Goal: Task Accomplishment & Management: Manage account settings

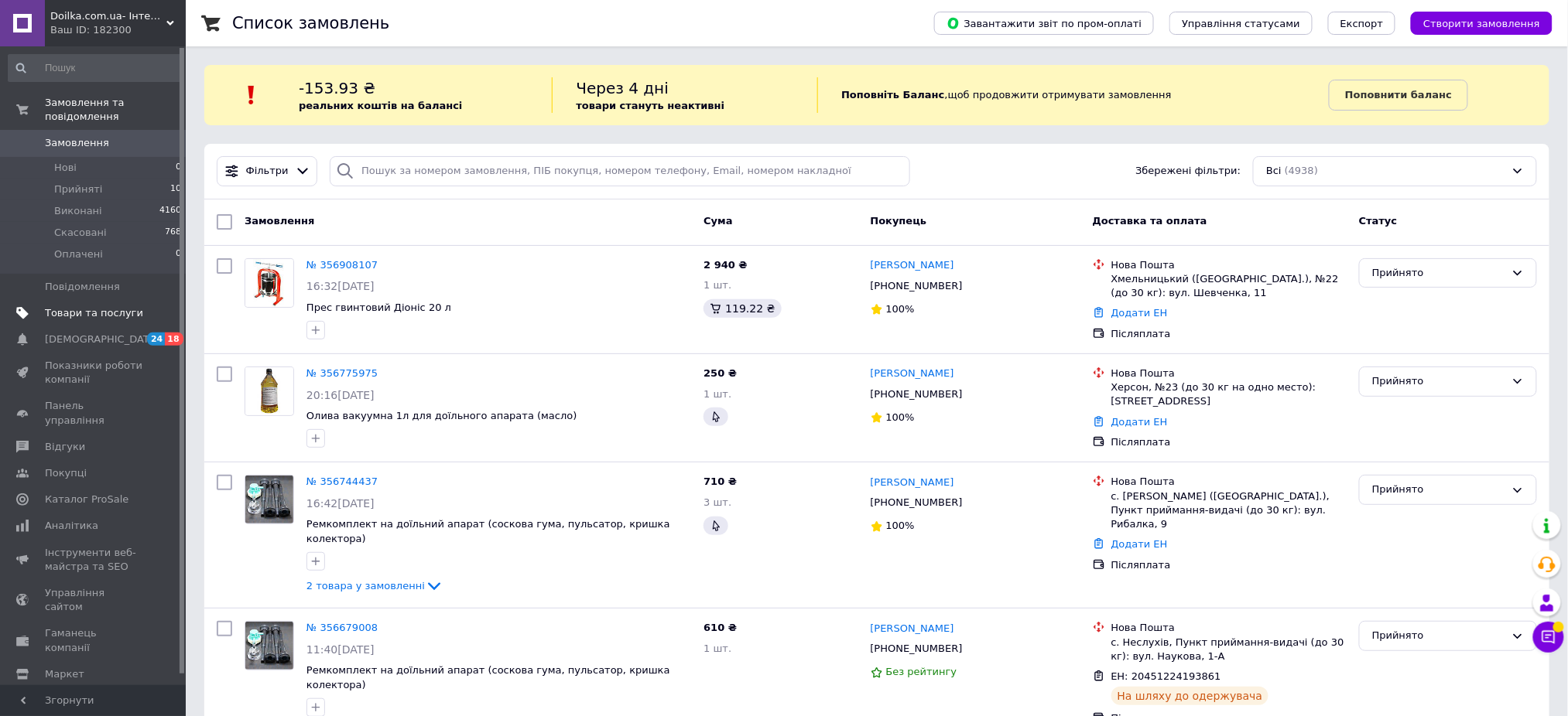
click at [63, 307] on span "Товари та послуги" at bounding box center [93, 313] width 98 height 14
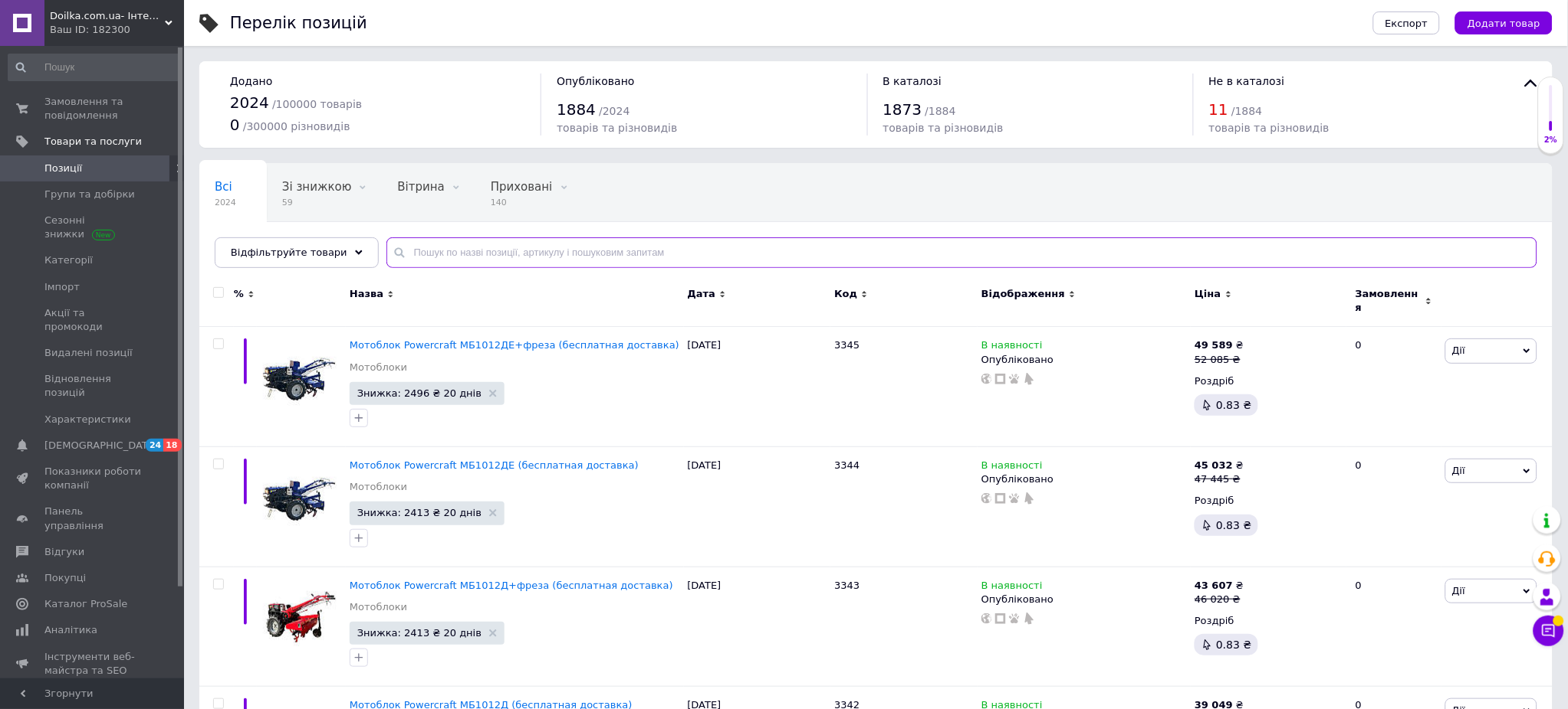
click at [565, 246] on input "text" at bounding box center [962, 252] width 1151 height 31
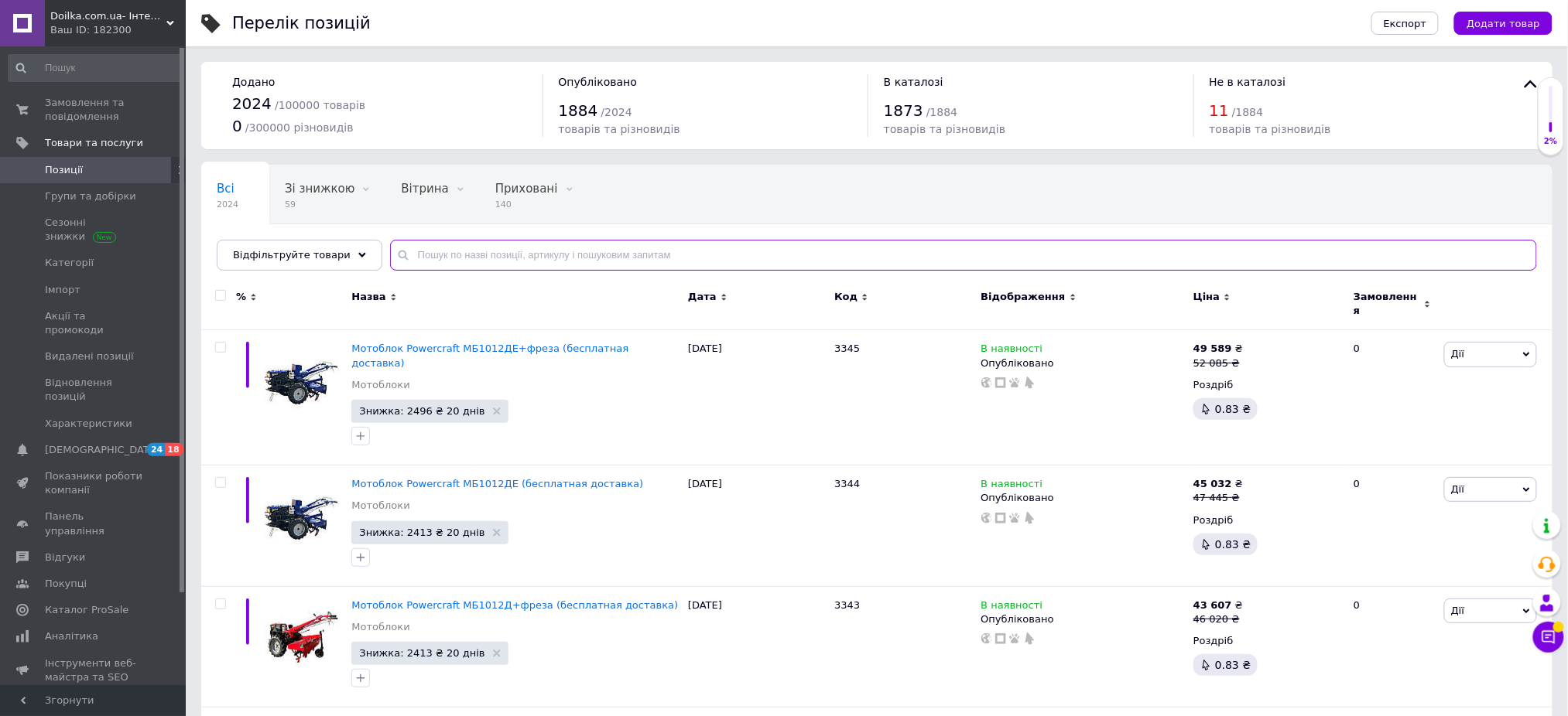
paste input "LIDER"
type input "LIDER"
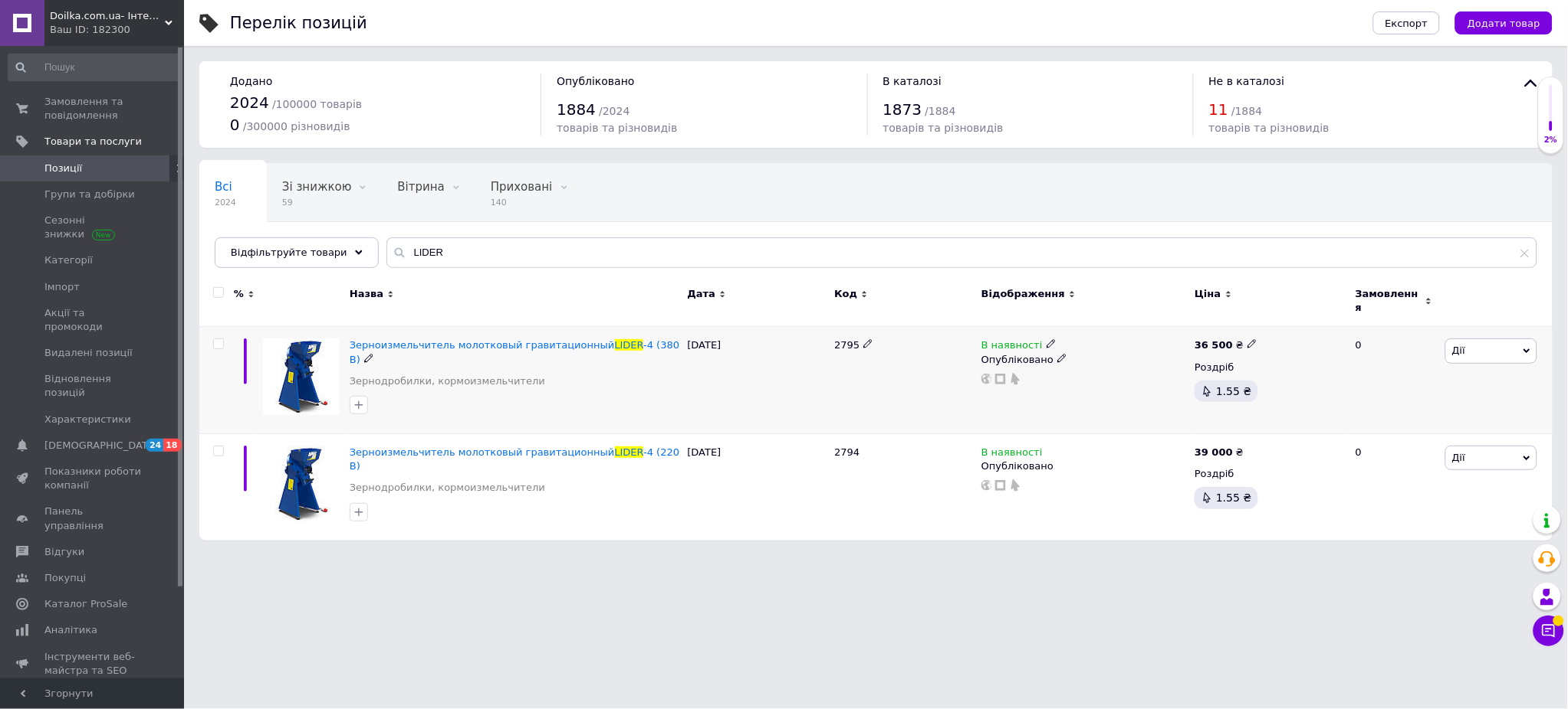
click at [1175, 340] on icon at bounding box center [1252, 344] width 9 height 9
drag, startPoint x: 1301, startPoint y: 316, endPoint x: 1271, endPoint y: 317, distance: 30.0
click at [1175, 317] on input "36500" at bounding box center [1320, 328] width 117 height 31
type input "30350"
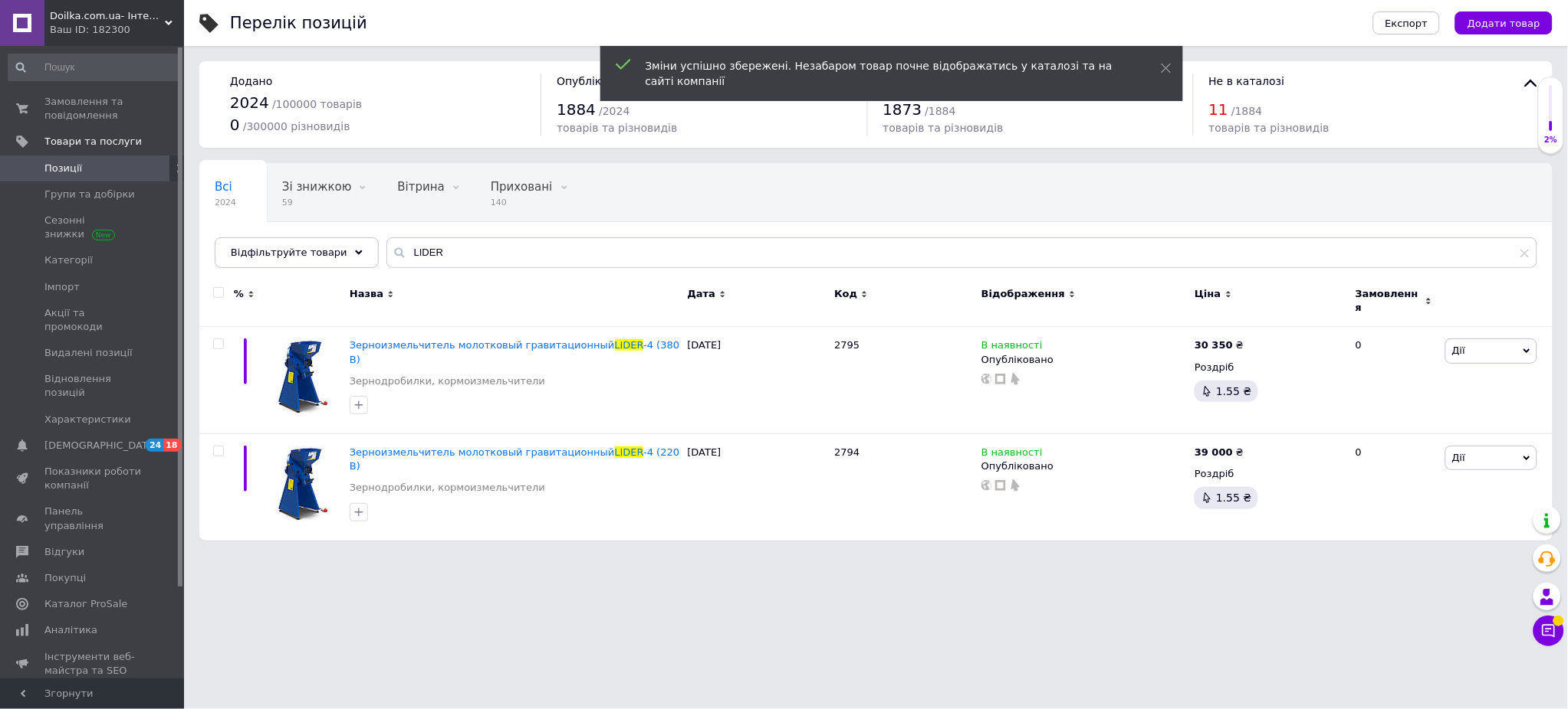
drag, startPoint x: 1227, startPoint y: 583, endPoint x: 1177, endPoint y: 584, distance: 50.0
click at [1175, 532] on html "Doilka.com.ua- Інтернет магазин товарів для сільського господарства Ваш ID: 182…" at bounding box center [784, 278] width 1568 height 556
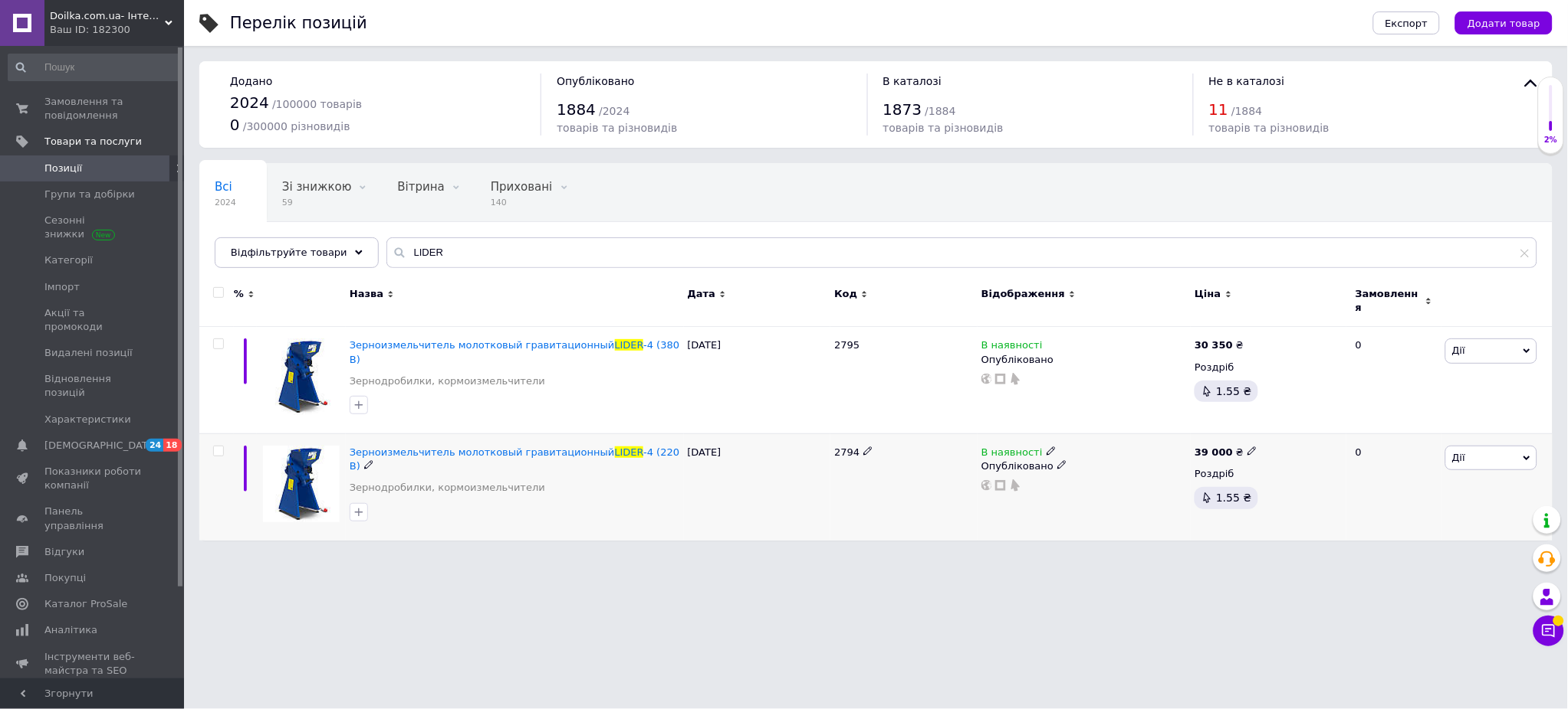
click at [1175, 447] on icon at bounding box center [1252, 451] width 9 height 9
drag, startPoint x: 1337, startPoint y: 418, endPoint x: 1273, endPoint y: 415, distance: 64.1
click at [1175, 419] on input "39000" at bounding box center [1320, 434] width 117 height 31
type input "31900"
drag, startPoint x: 453, startPoint y: 251, endPoint x: 388, endPoint y: 246, distance: 65.2
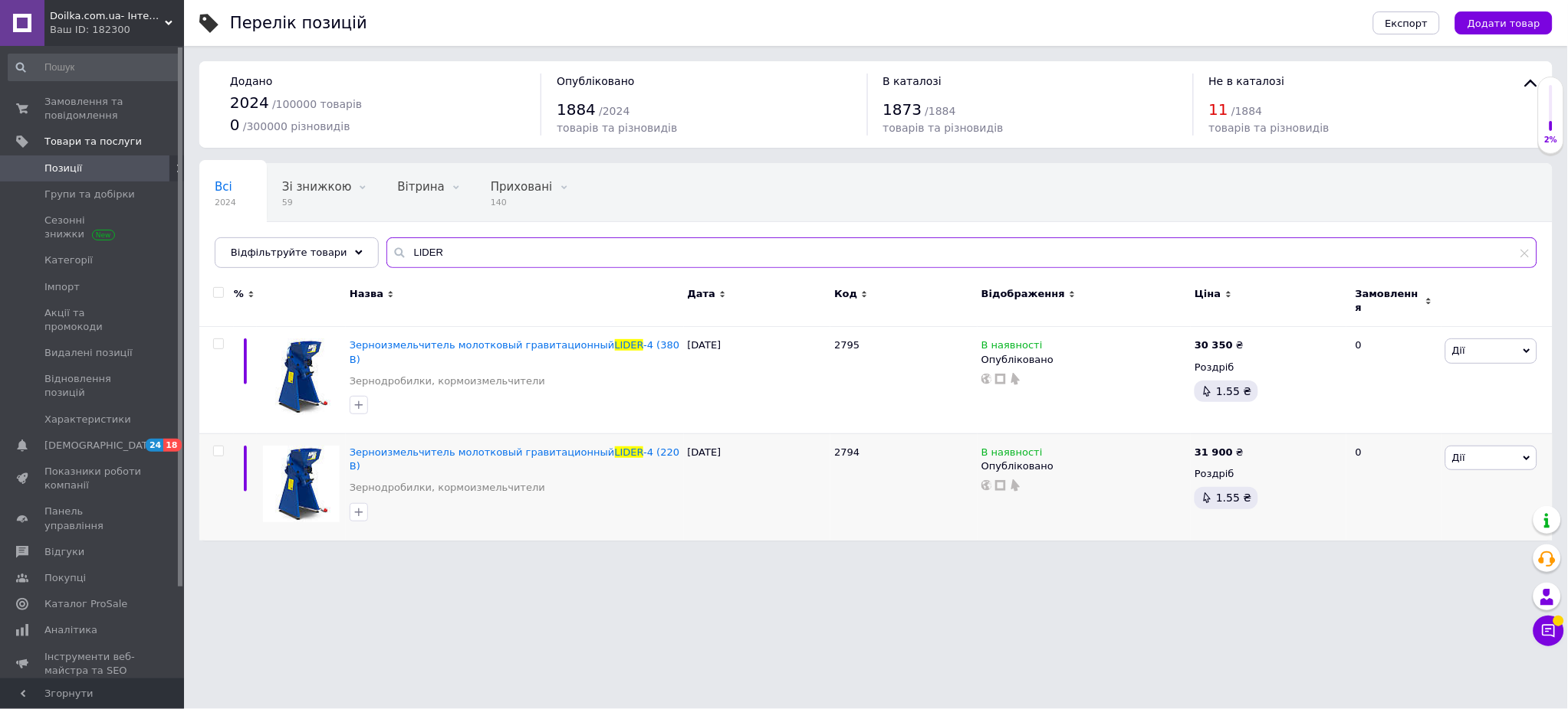
click at [388, 246] on input "LIDER" at bounding box center [962, 252] width 1151 height 31
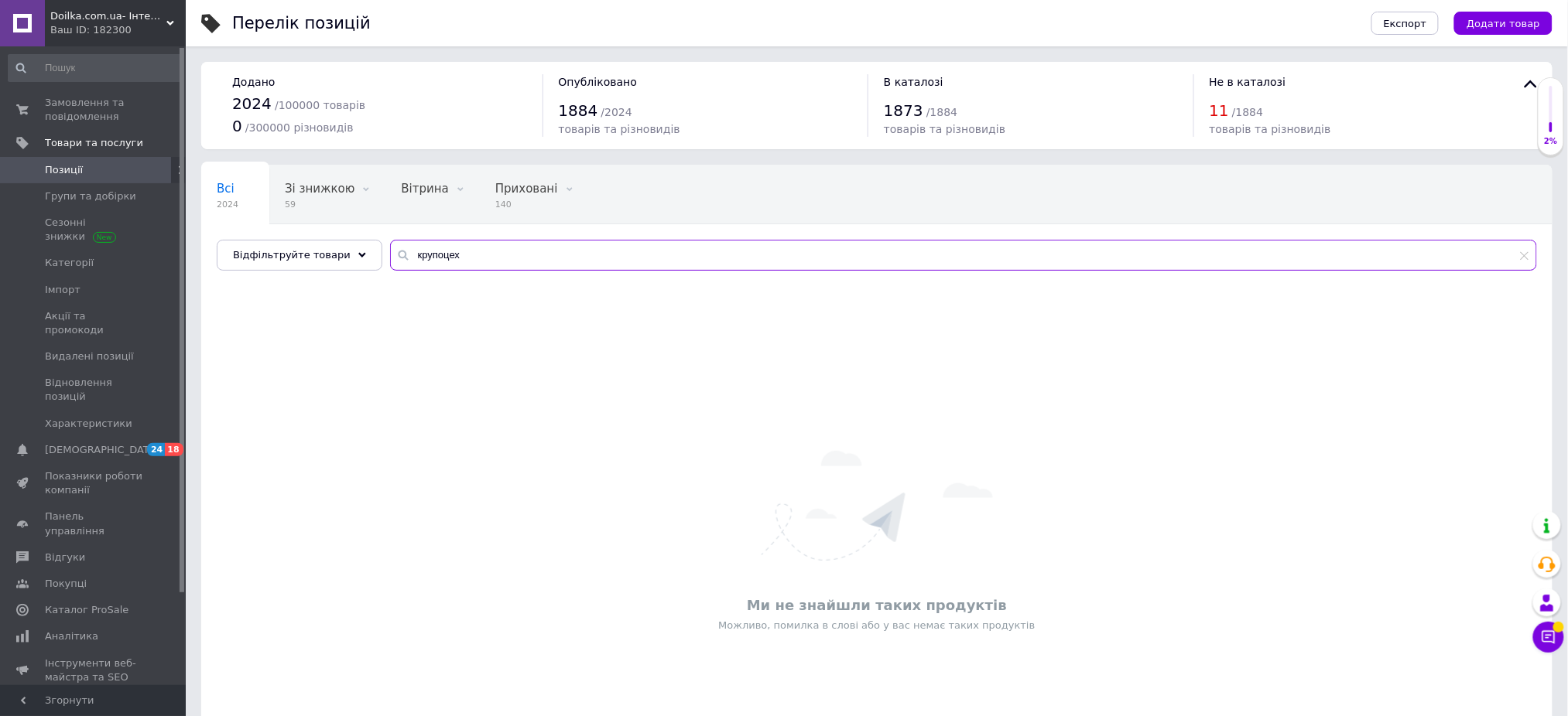
type input "крупоцех"
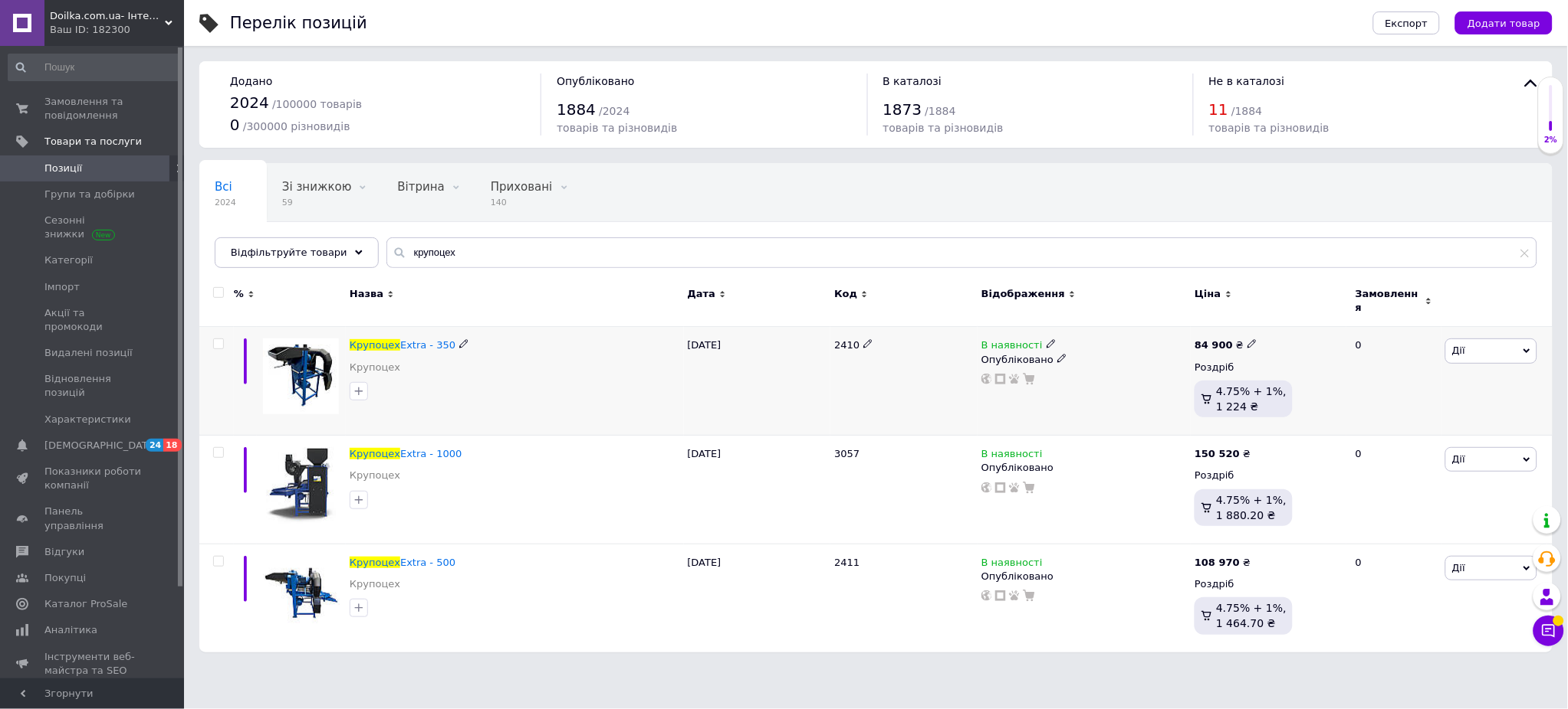
click at [1175, 340] on icon at bounding box center [1252, 344] width 9 height 9
click at [1175, 321] on input "84900" at bounding box center [1320, 328] width 117 height 31
click at [1175, 320] on input "84900" at bounding box center [1320, 328] width 117 height 31
type input "94230"
click at [1175, 532] on icon at bounding box center [1258, 561] width 9 height 9
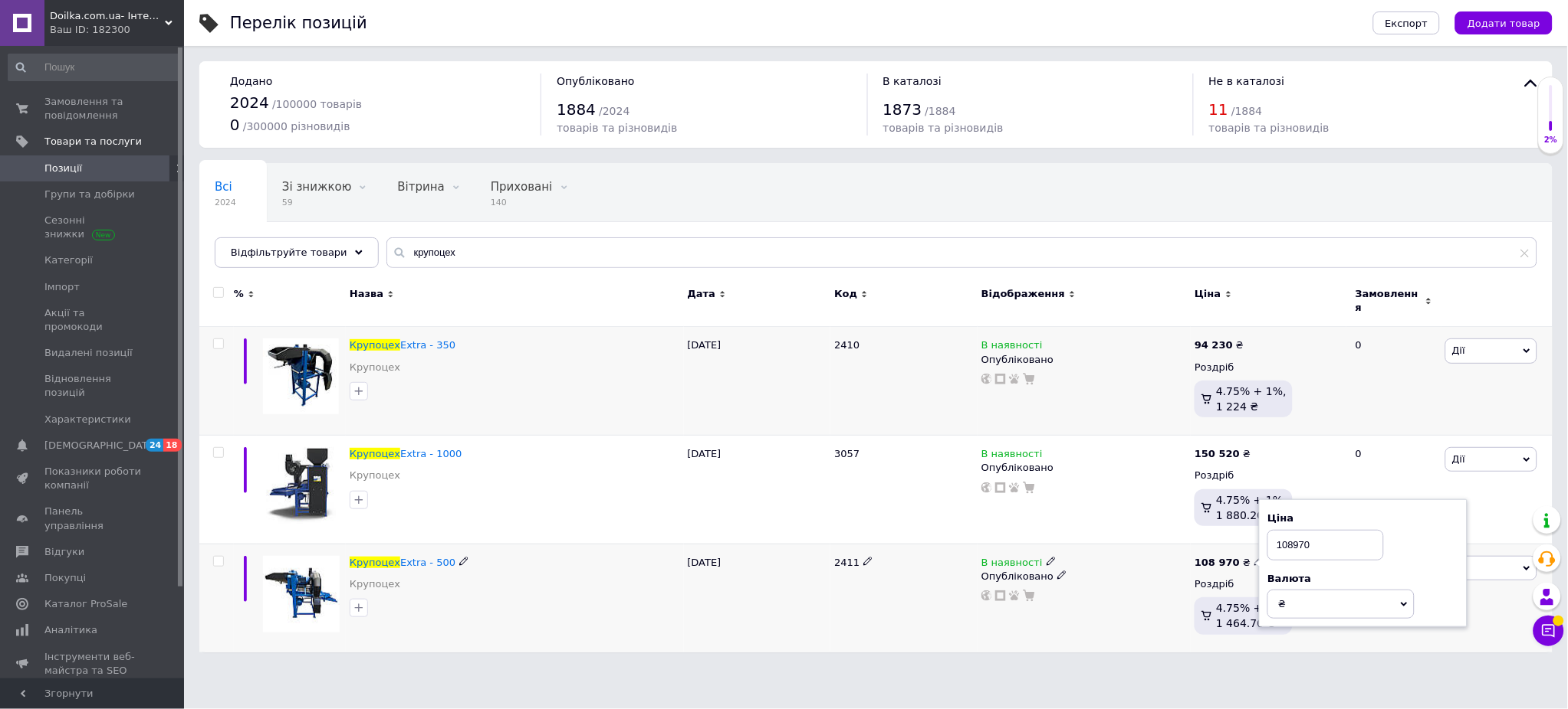
drag, startPoint x: 1336, startPoint y: 535, endPoint x: 1279, endPoint y: 533, distance: 57.0
click at [1175, 532] on input "108970" at bounding box center [1326, 545] width 117 height 31
type input "120000"
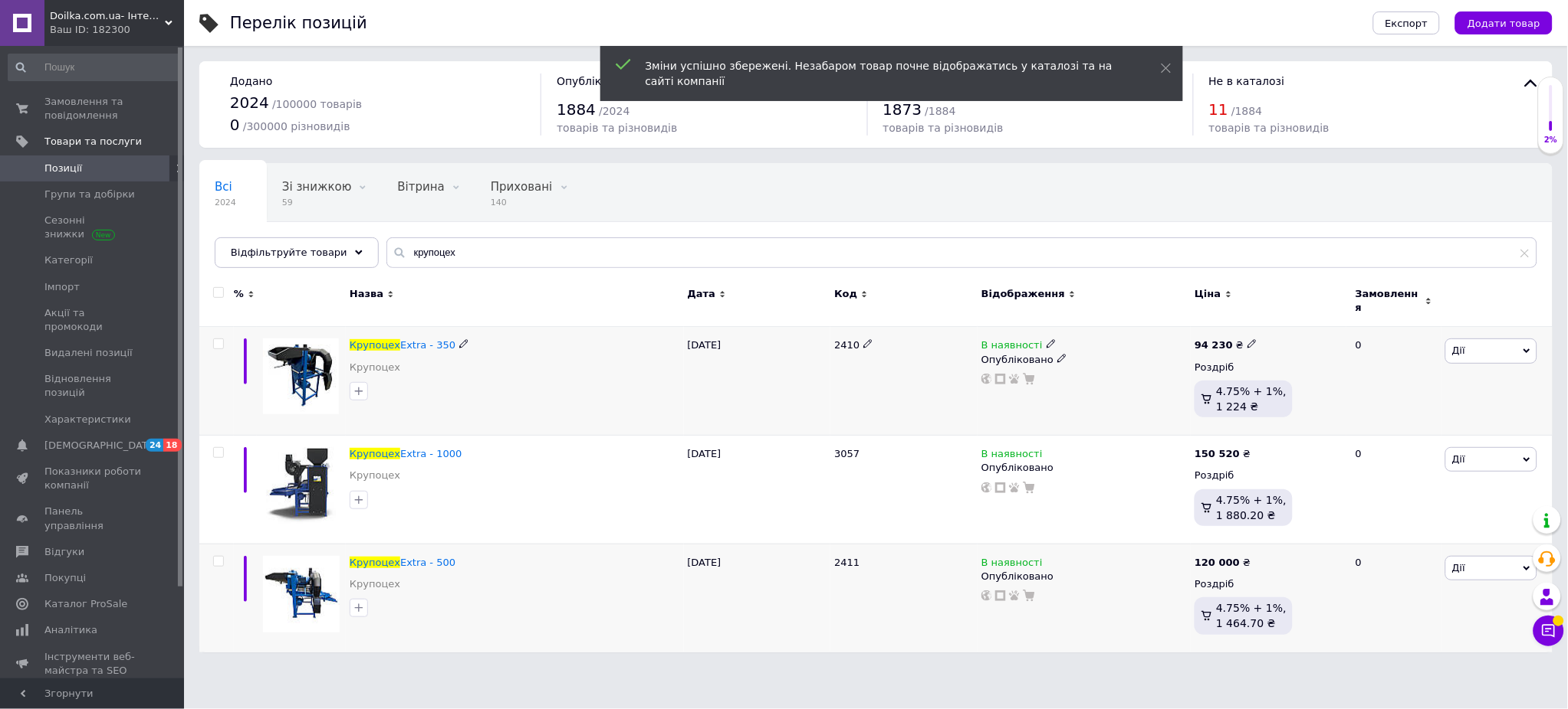
click at [1175, 340] on icon at bounding box center [1252, 344] width 9 height 9
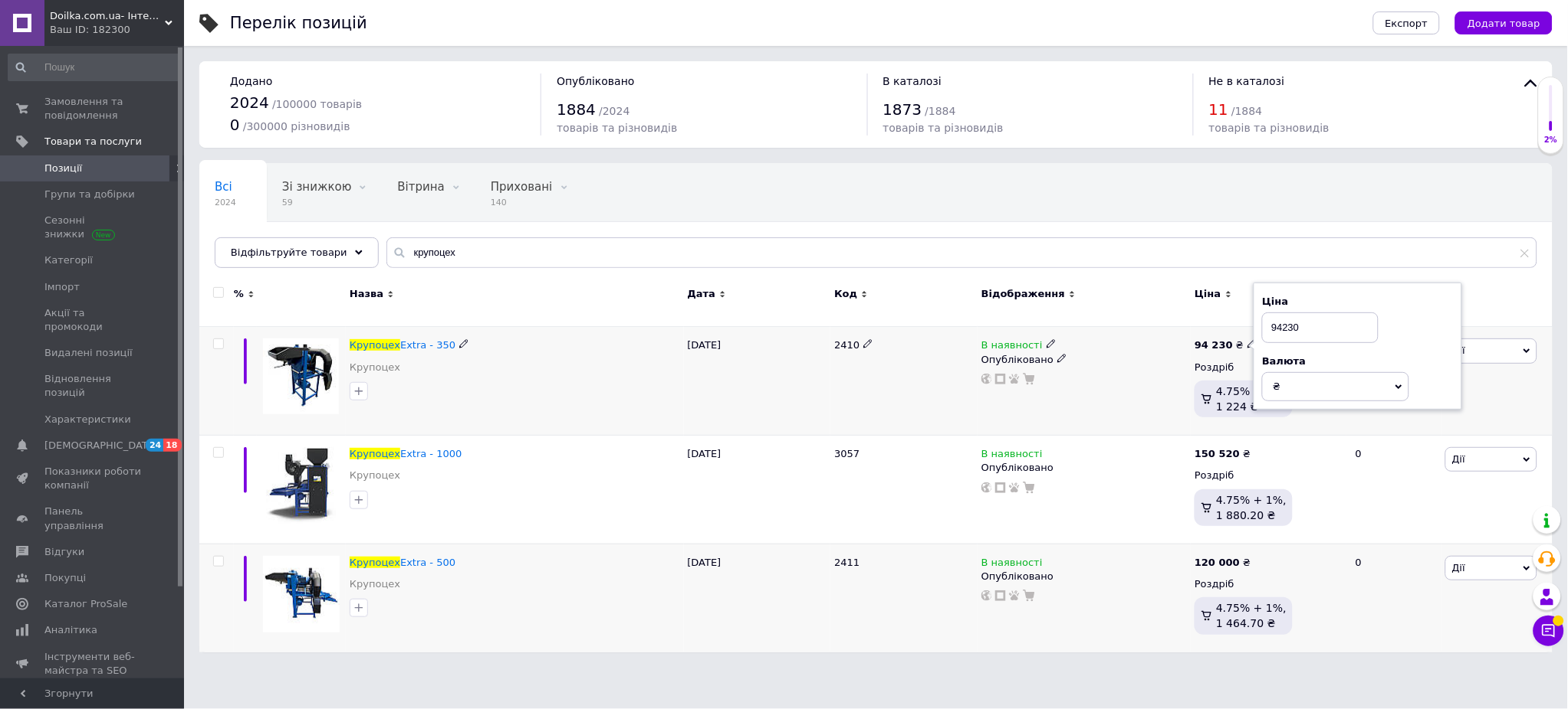
drag, startPoint x: 1280, startPoint y: 320, endPoint x: 1359, endPoint y: 314, distance: 79.2
click at [1175, 314] on input "94230" at bounding box center [1320, 328] width 117 height 31
drag, startPoint x: 1282, startPoint y: 317, endPoint x: 1405, endPoint y: 315, distance: 123.0
click at [1175, 317] on div "Ціна 94230" at bounding box center [1357, 319] width 192 height 48
type input "94500"
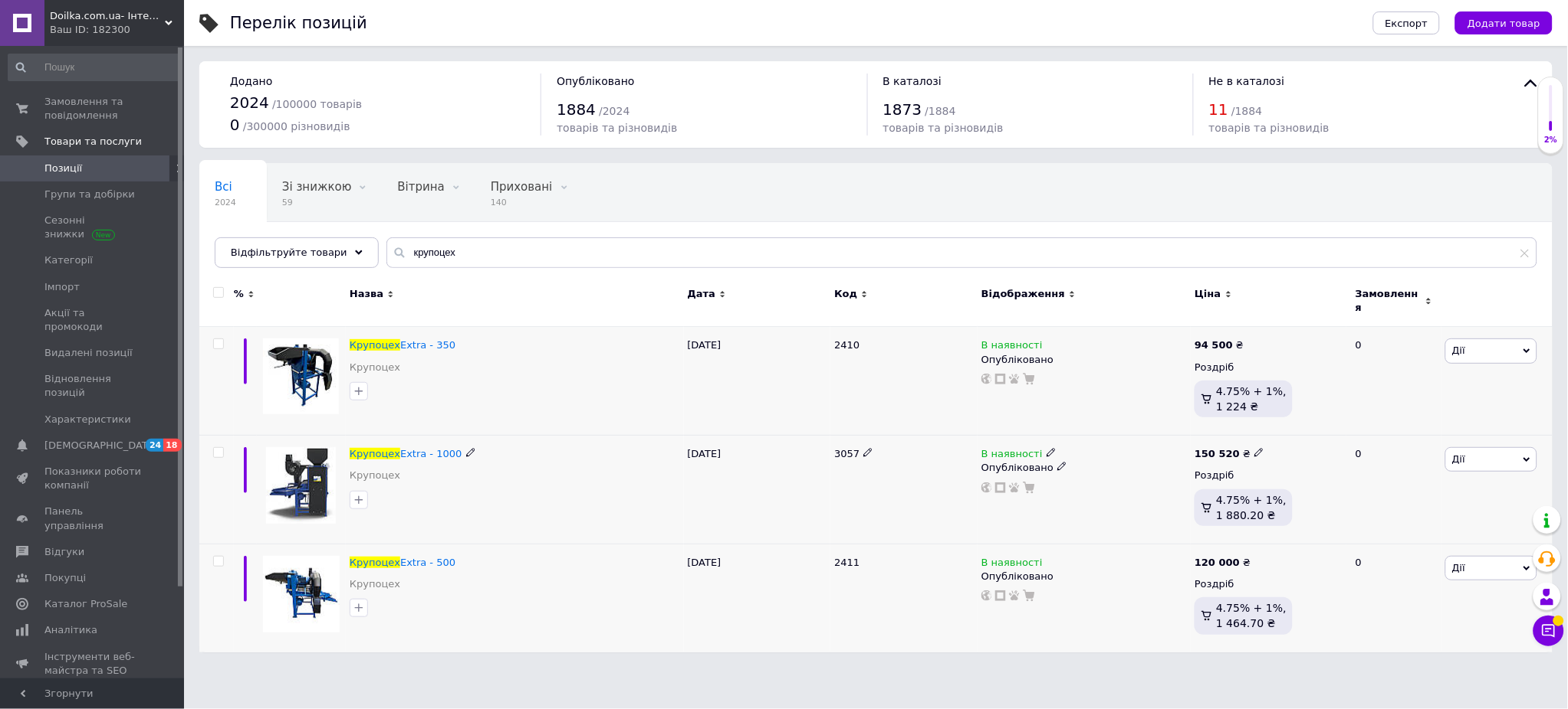
click at [1175, 449] on icon at bounding box center [1258, 453] width 9 height 9
click at [1175, 424] on input "150520" at bounding box center [1326, 436] width 117 height 31
type input "168000"
